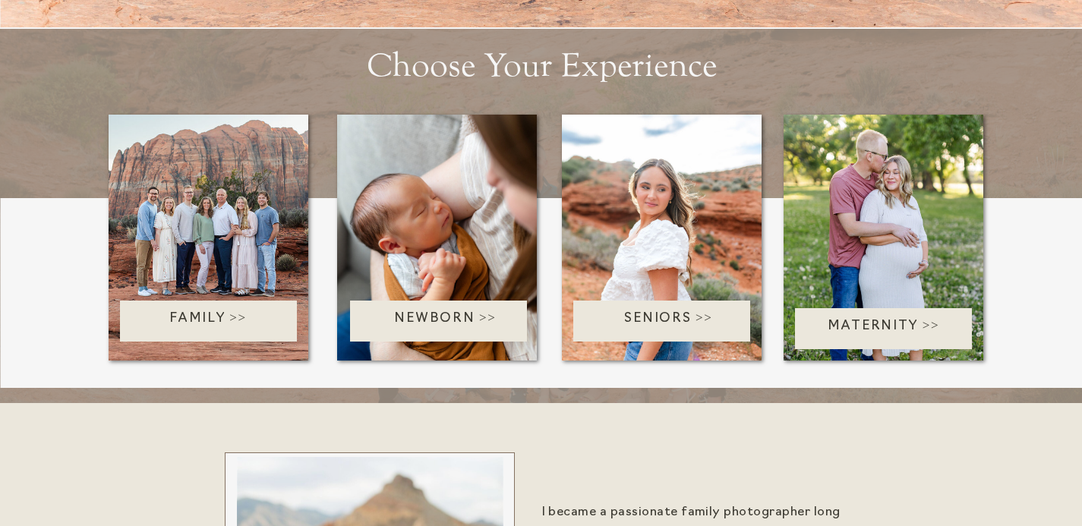
scroll to position [3382, 0]
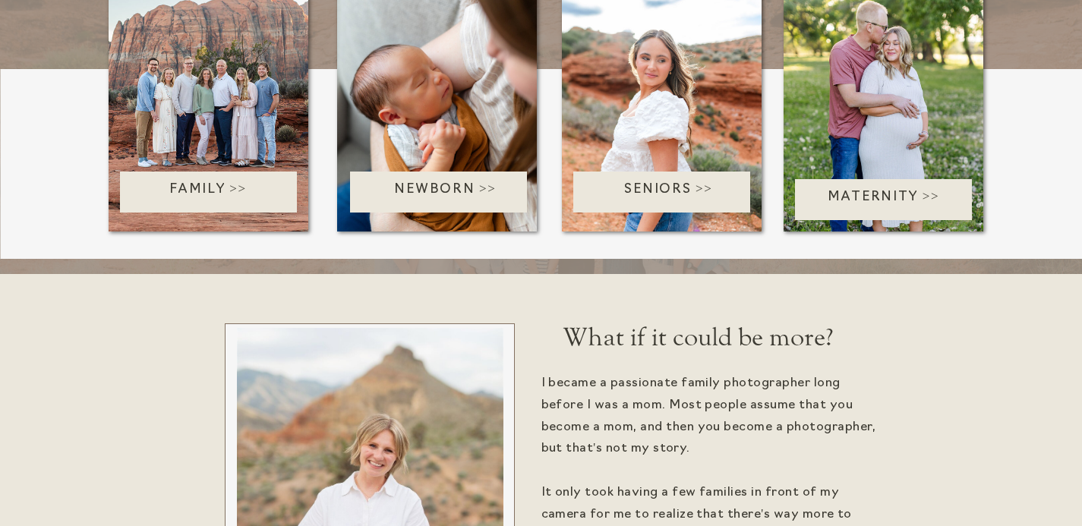
click at [653, 199] on p "Seniors >>" at bounding box center [668, 192] width 191 height 24
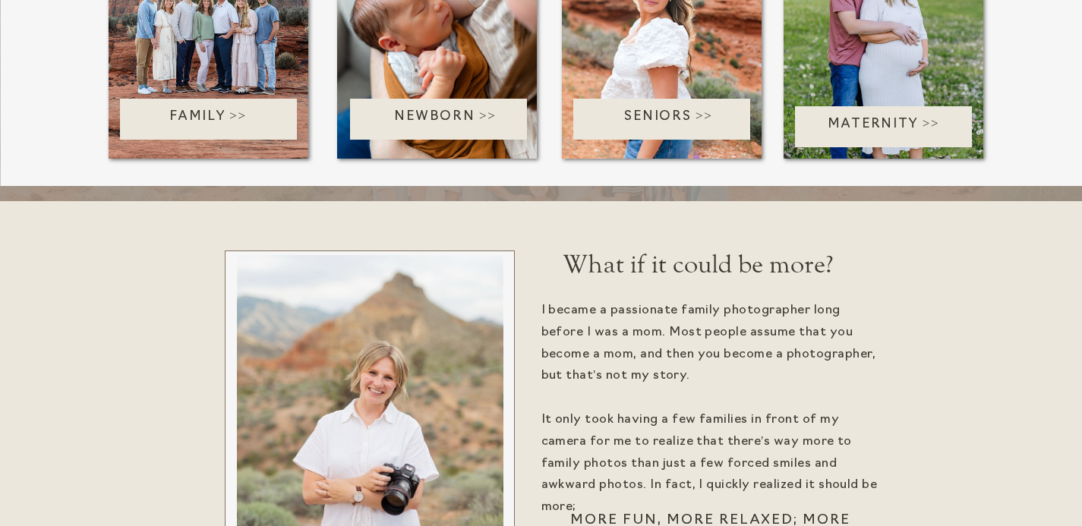
scroll to position [3456, 0]
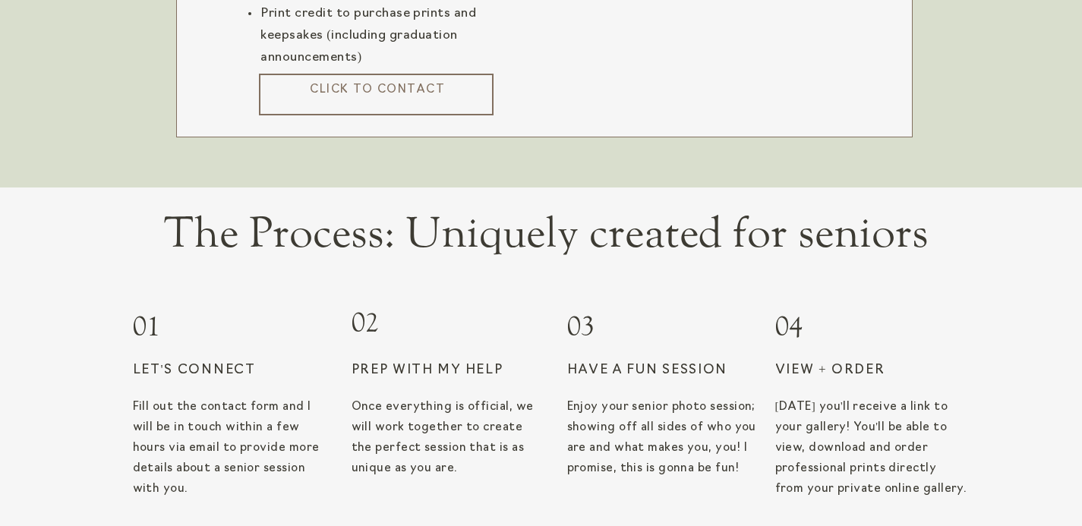
scroll to position [2414, 0]
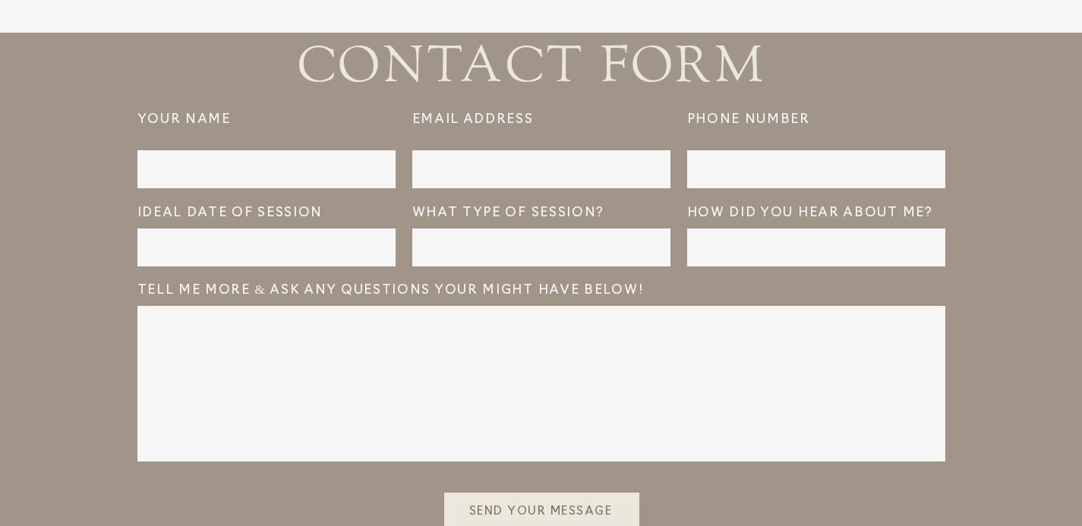
scroll to position [3799, 0]
